Goal: Information Seeking & Learning: Learn about a topic

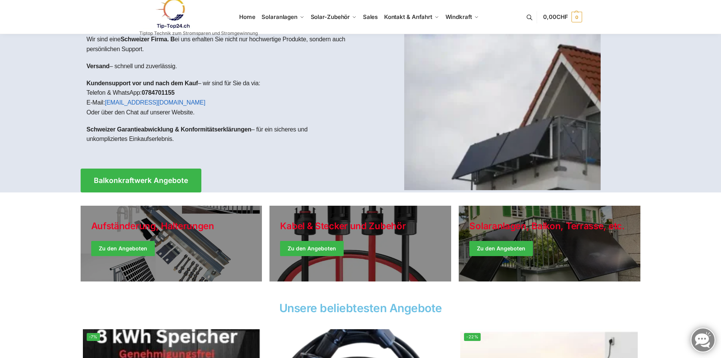
scroll to position [25, 0]
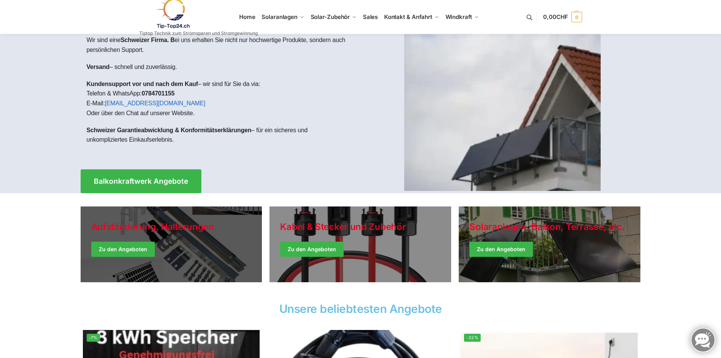
click at [141, 253] on link "Holiday Style" at bounding box center [172, 244] width 182 height 76
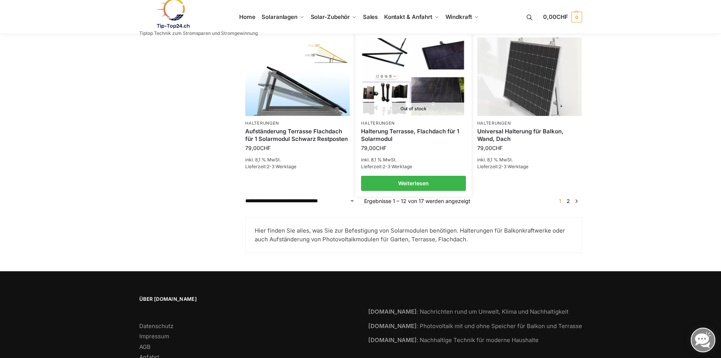
scroll to position [686, 0]
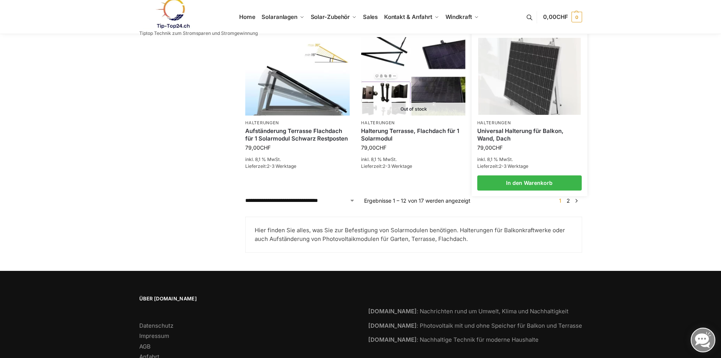
click at [554, 121] on p "Halterungen" at bounding box center [530, 123] width 105 height 6
click at [545, 131] on link "Universal Halterung für Balkon, Wand, Dach" at bounding box center [530, 134] width 105 height 15
click at [572, 203] on link "2" at bounding box center [568, 200] width 7 height 6
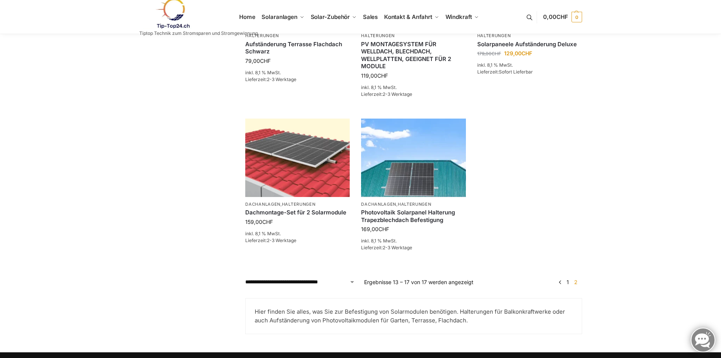
scroll to position [310, 0]
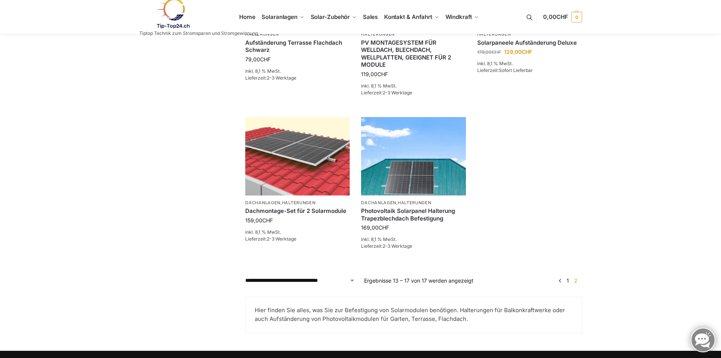
click at [568, 282] on link "1" at bounding box center [568, 280] width 6 height 6
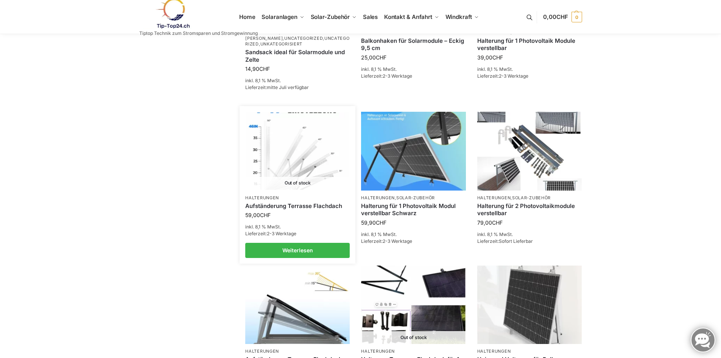
scroll to position [458, 0]
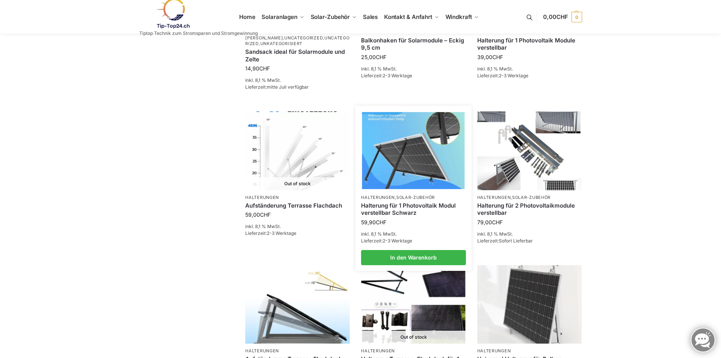
click at [412, 214] on link "Halterung für 1 Photovoltaik Modul verstellbar Schwarz" at bounding box center [413, 209] width 105 height 15
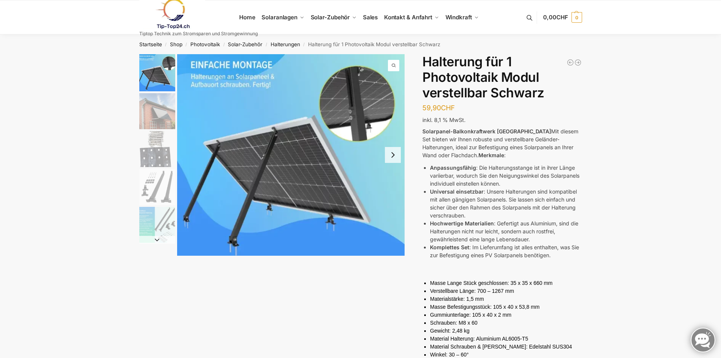
click at [155, 122] on img "2 / 5" at bounding box center [157, 111] width 36 height 36
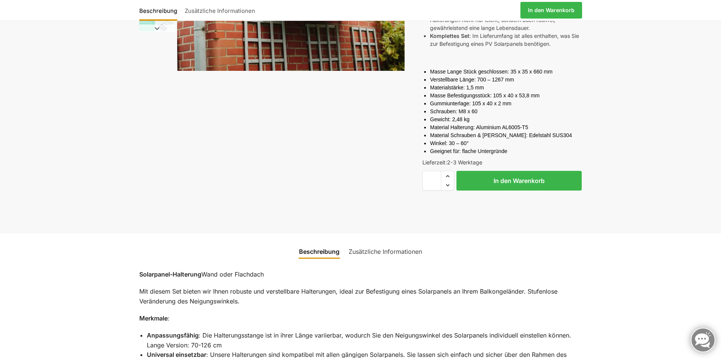
scroll to position [212, 0]
click at [388, 251] on link "Zusätzliche Informationen" at bounding box center [385, 251] width 83 height 18
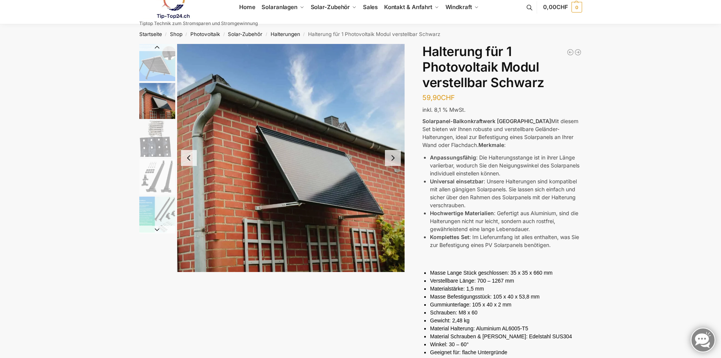
scroll to position [0, 0]
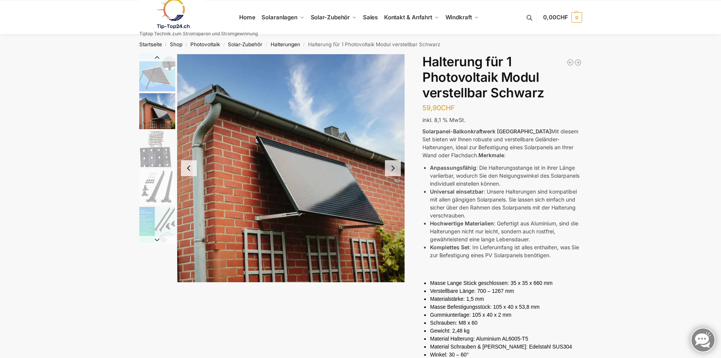
click at [151, 157] on img "3 / 5" at bounding box center [157, 149] width 36 height 36
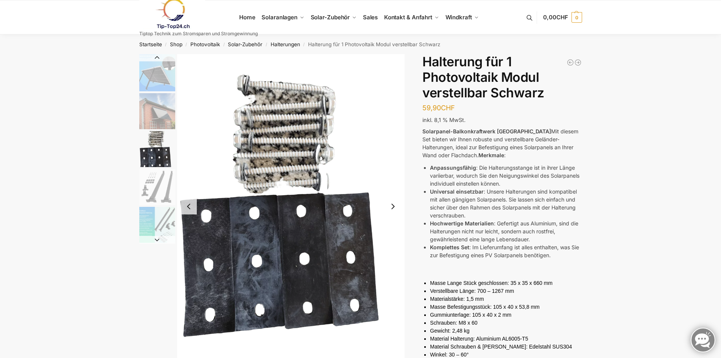
click at [156, 204] on img "4 / 5" at bounding box center [157, 187] width 36 height 36
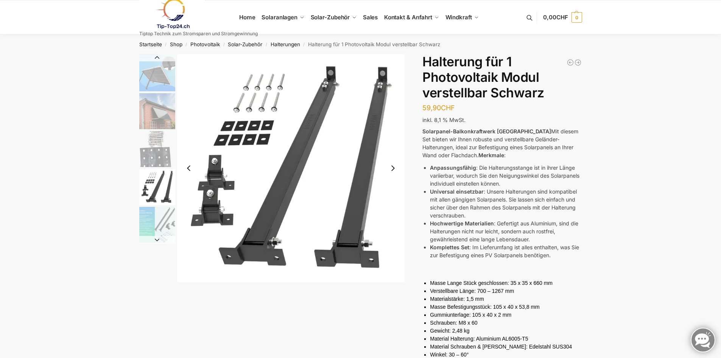
click at [160, 223] on img "5 / 5" at bounding box center [157, 225] width 36 height 36
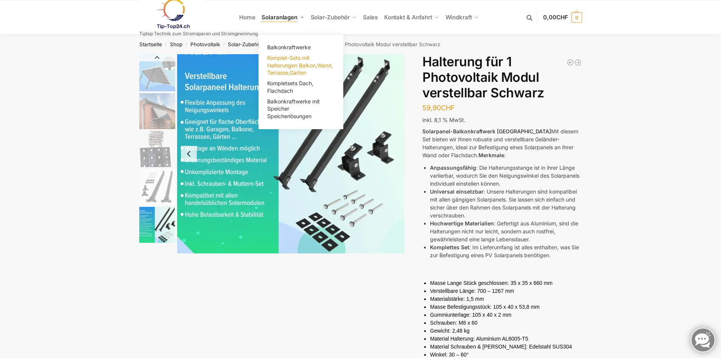
click at [299, 65] on span "Komplet-Sets mit Halterungen Balkon,Wand, Terrasse,Garten" at bounding box center [300, 65] width 66 height 21
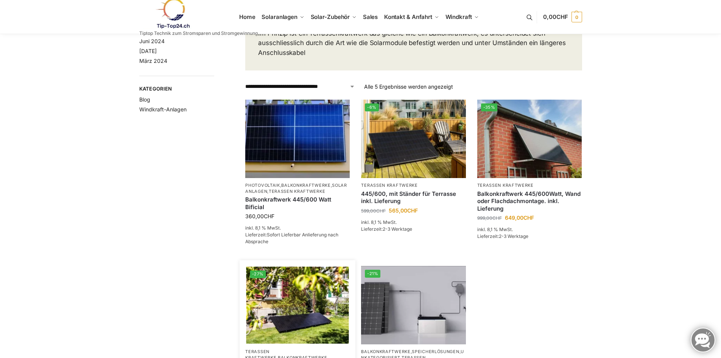
scroll to position [66, 0]
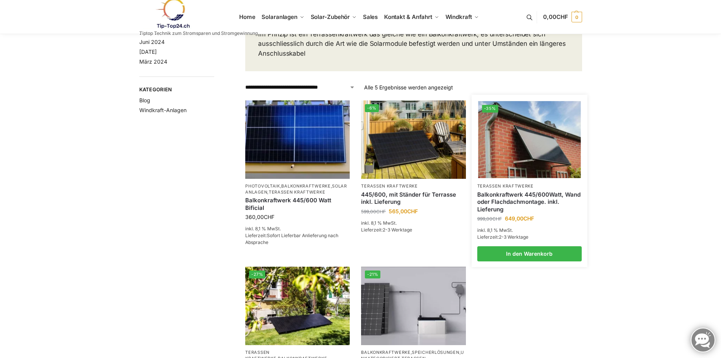
click at [508, 195] on link "Balkonkraftwerk 445/600Watt, Wand oder Flachdachmontage. inkl. Lieferung" at bounding box center [530, 202] width 105 height 22
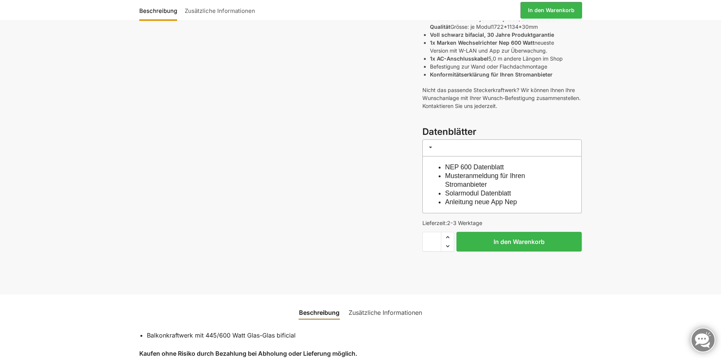
scroll to position [306, 0]
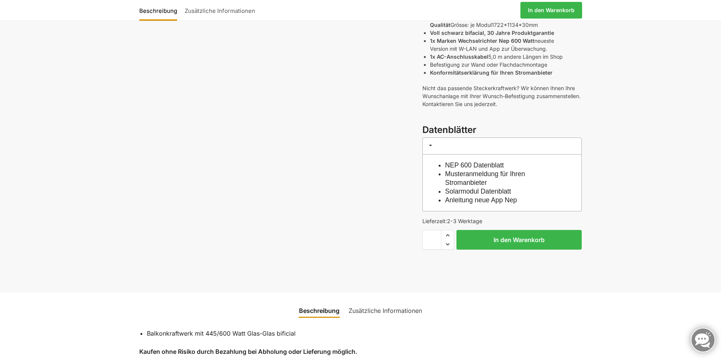
click at [485, 164] on link "NEP 600 Datenblatt" at bounding box center [474, 165] width 59 height 8
